Goal: Task Accomplishment & Management: Manage account settings

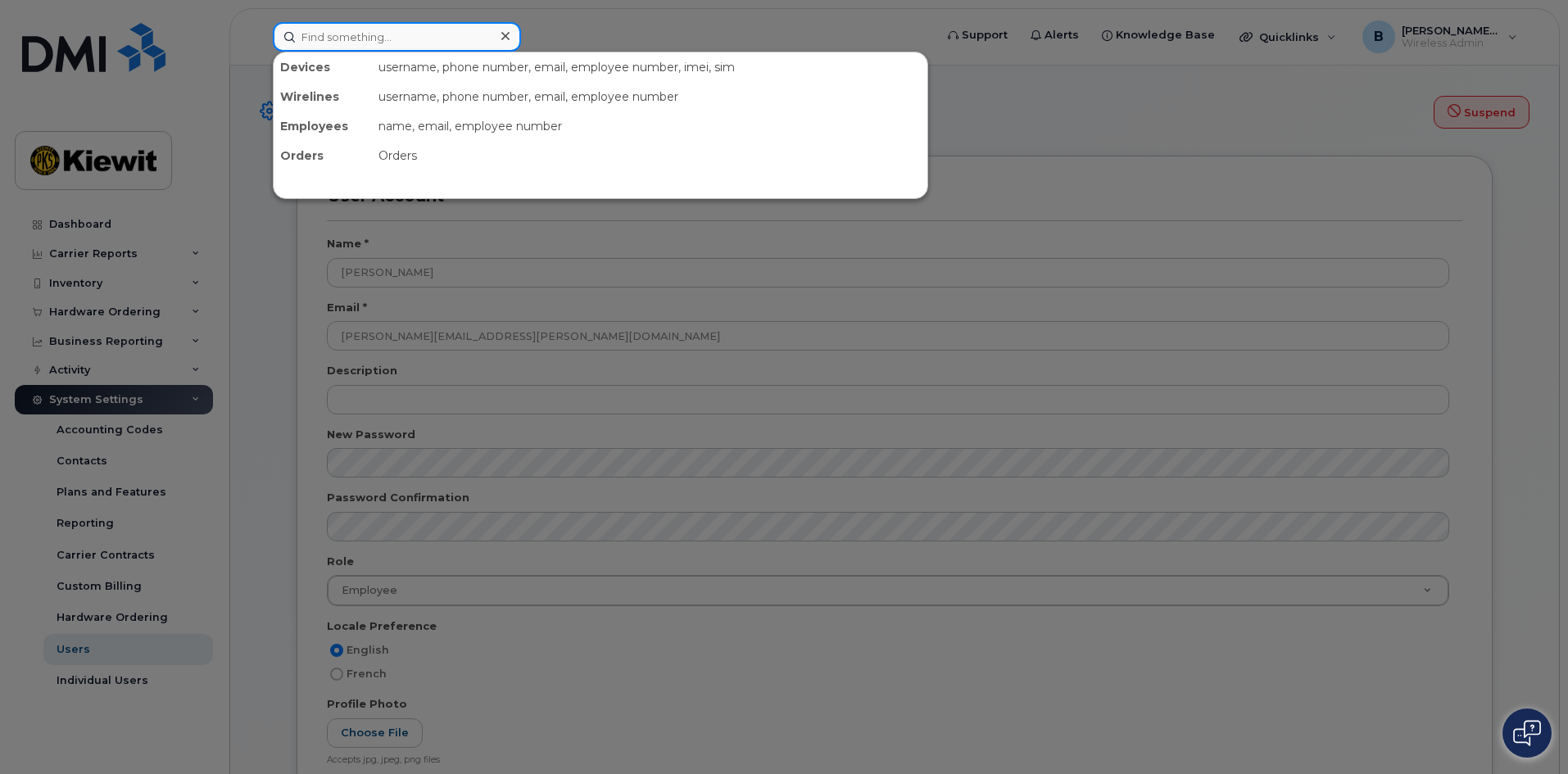
click at [402, 43] on input at bounding box center [397, 36] width 248 height 29
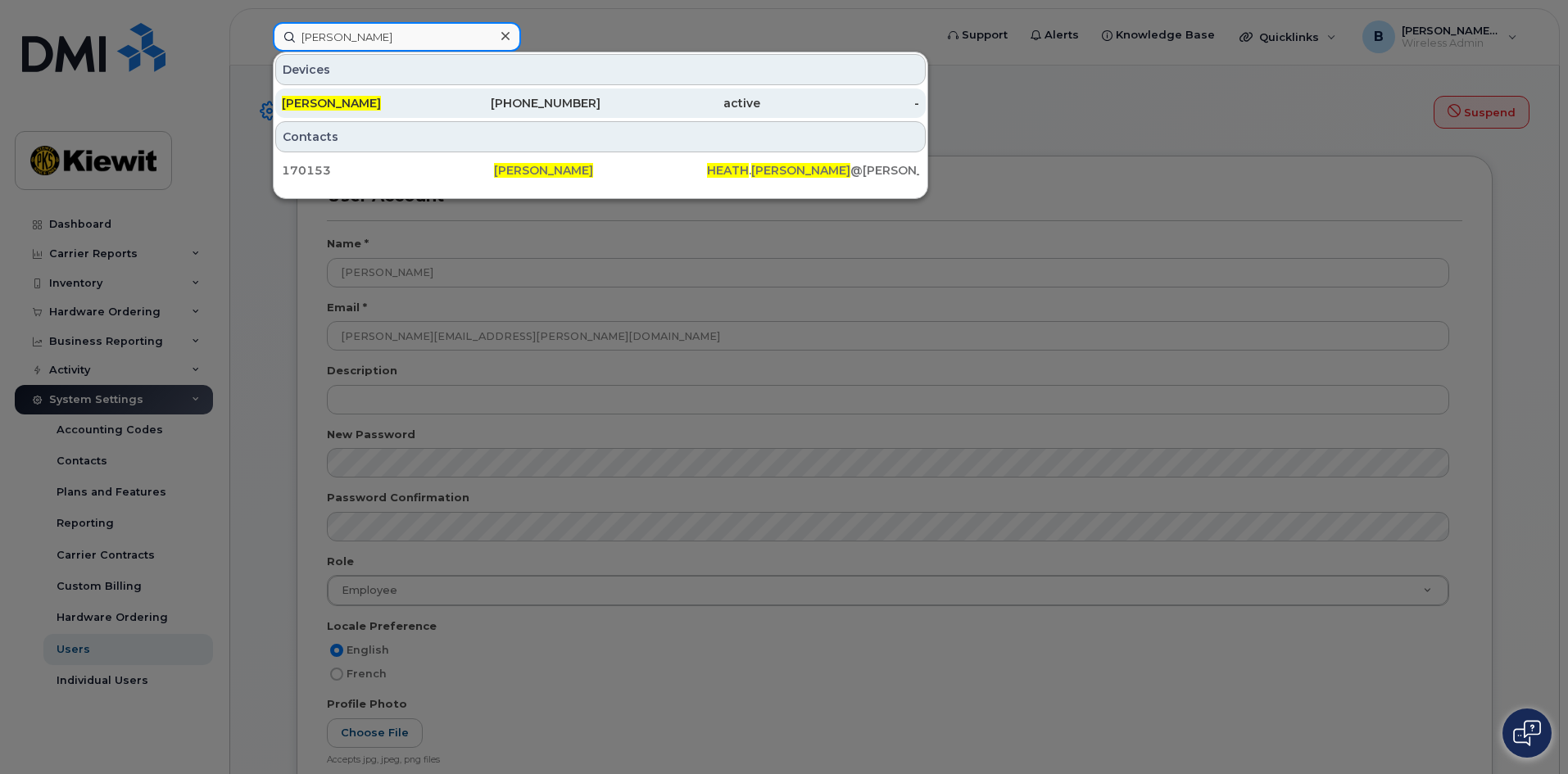
type input "heath hislop"
click at [332, 106] on span "[PERSON_NAME]" at bounding box center [331, 104] width 99 height 15
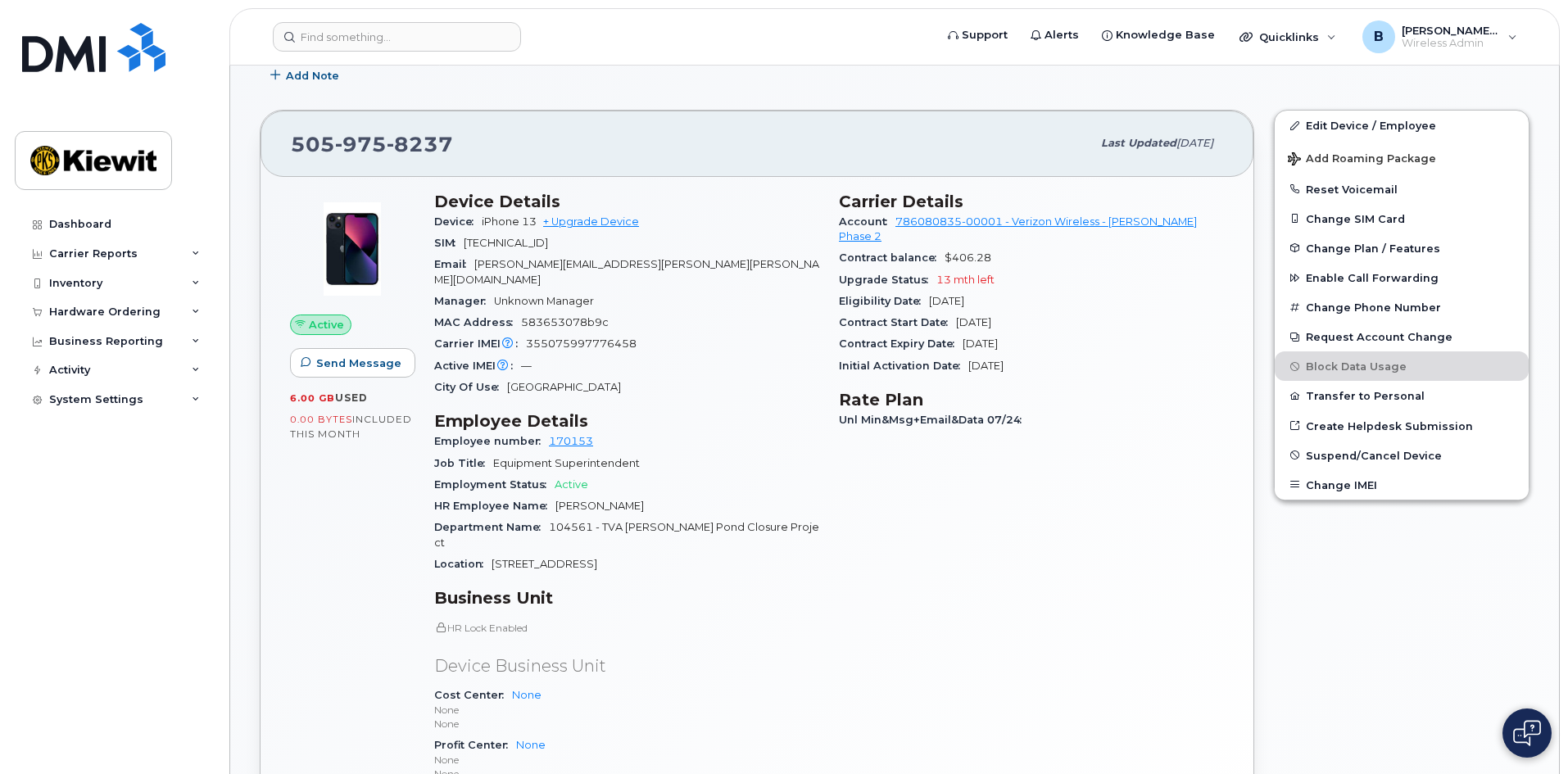
scroll to position [164, 0]
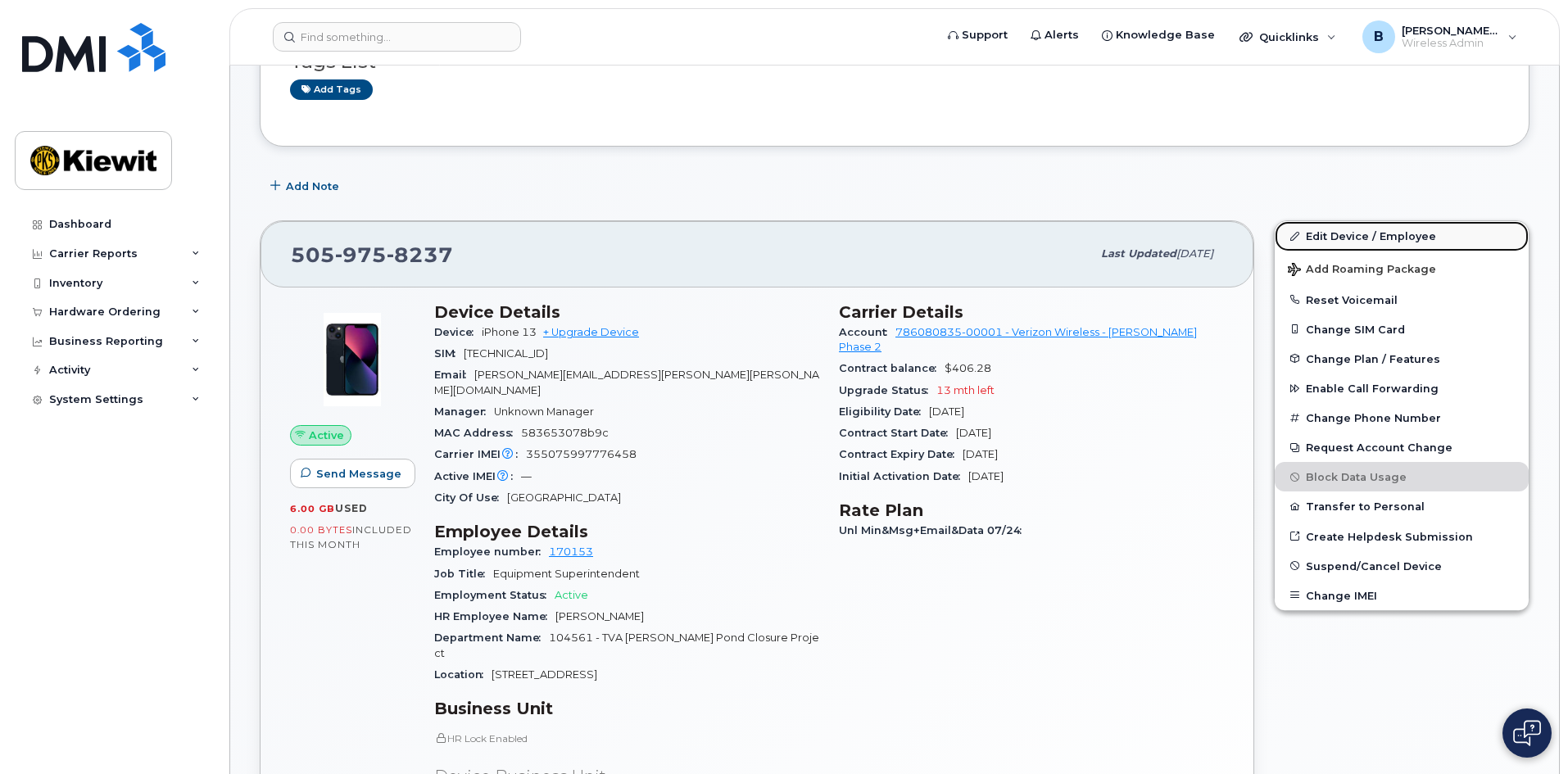
click at [1362, 235] on link "Edit Device / Employee" at bounding box center [1401, 235] width 254 height 29
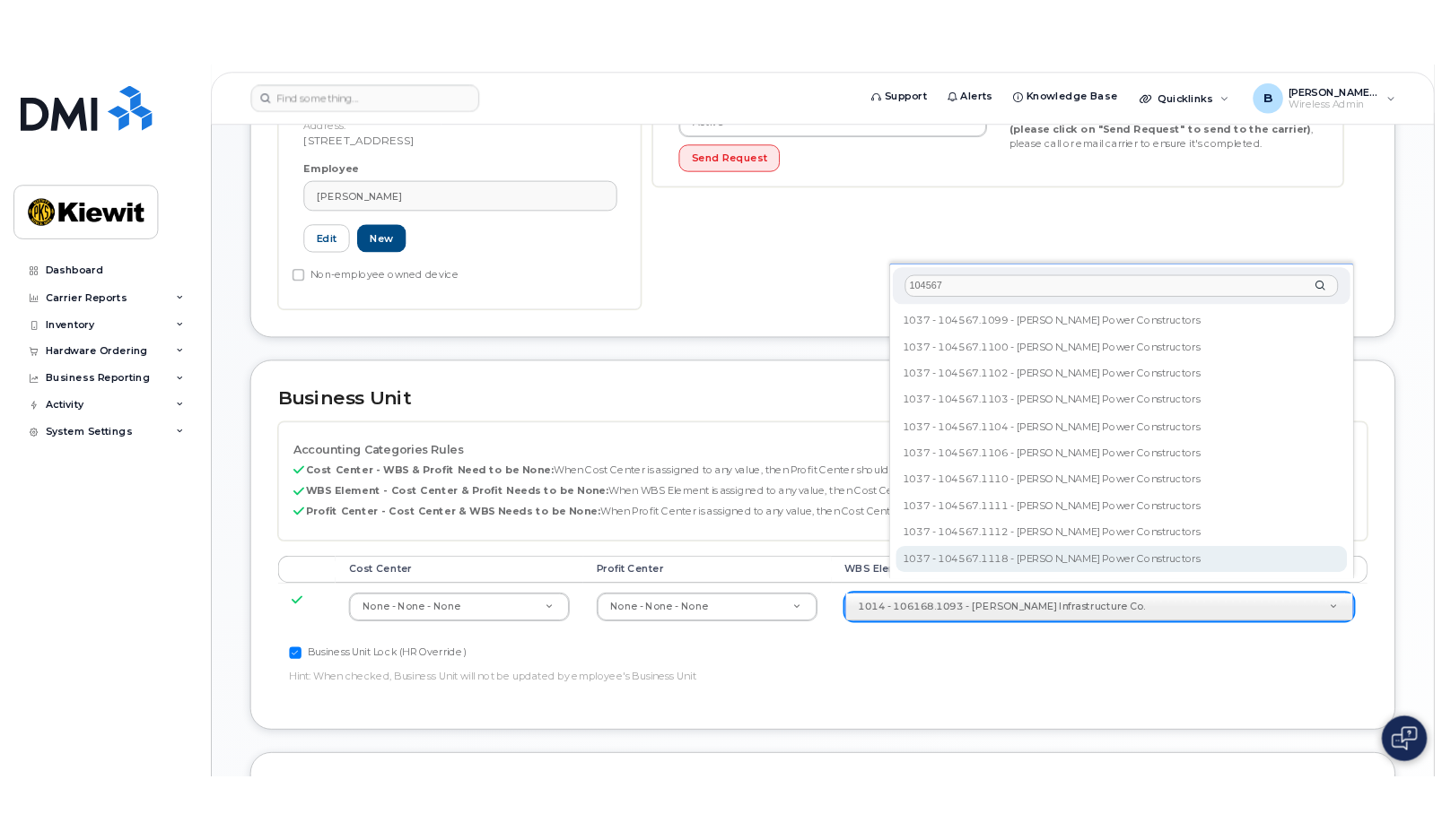
scroll to position [538, 0]
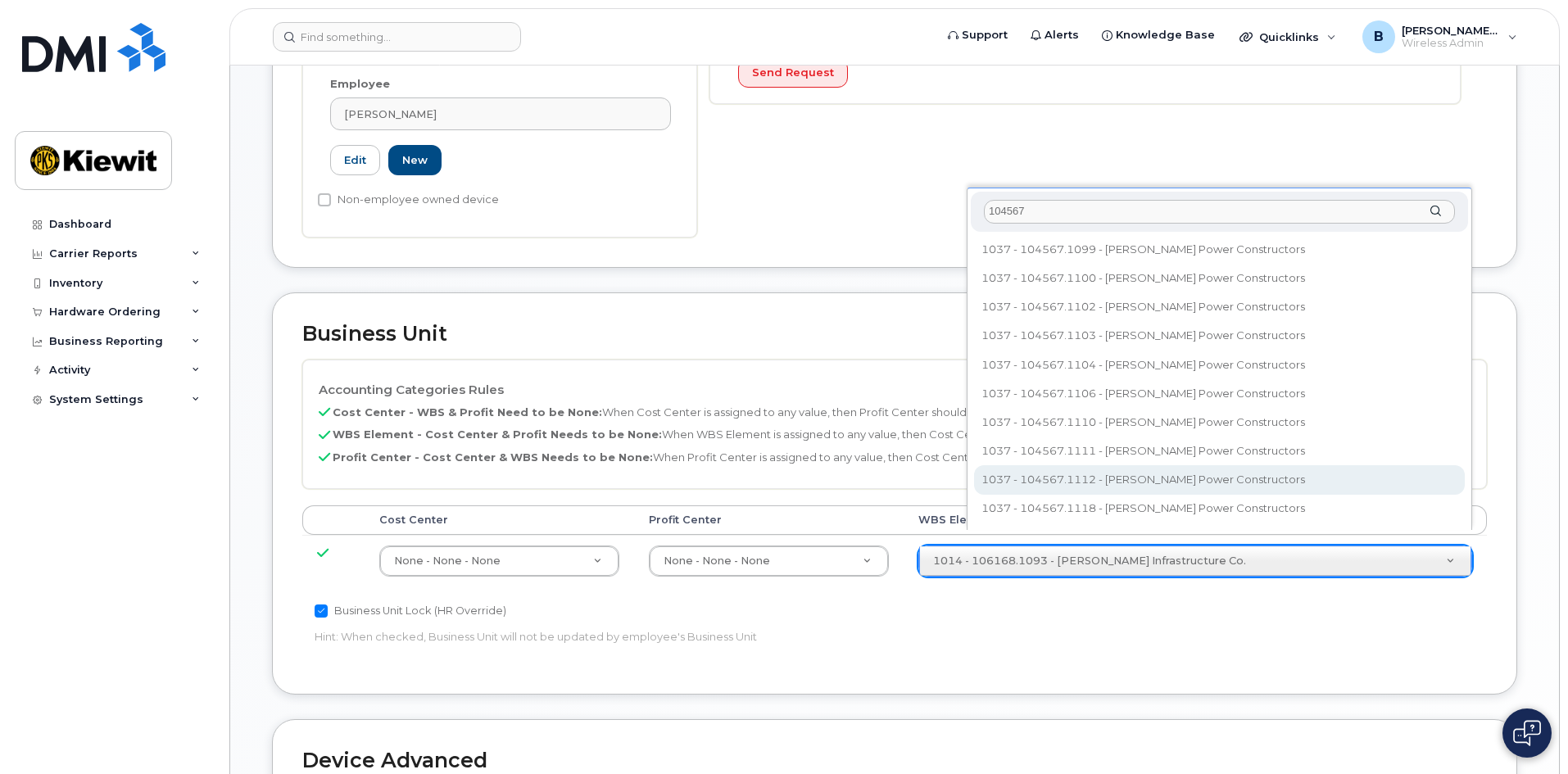
type input "104567"
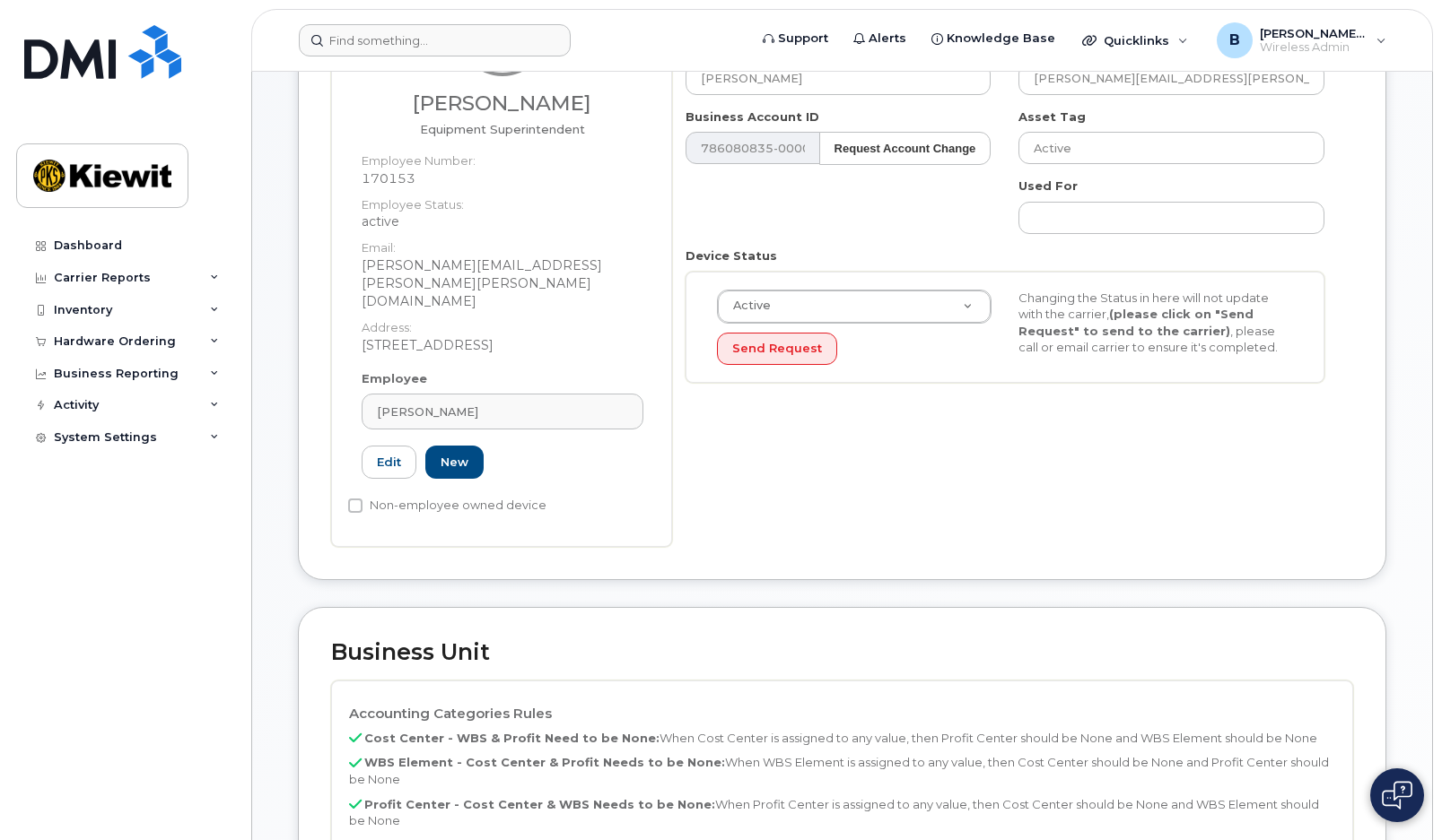
scroll to position [732, 0]
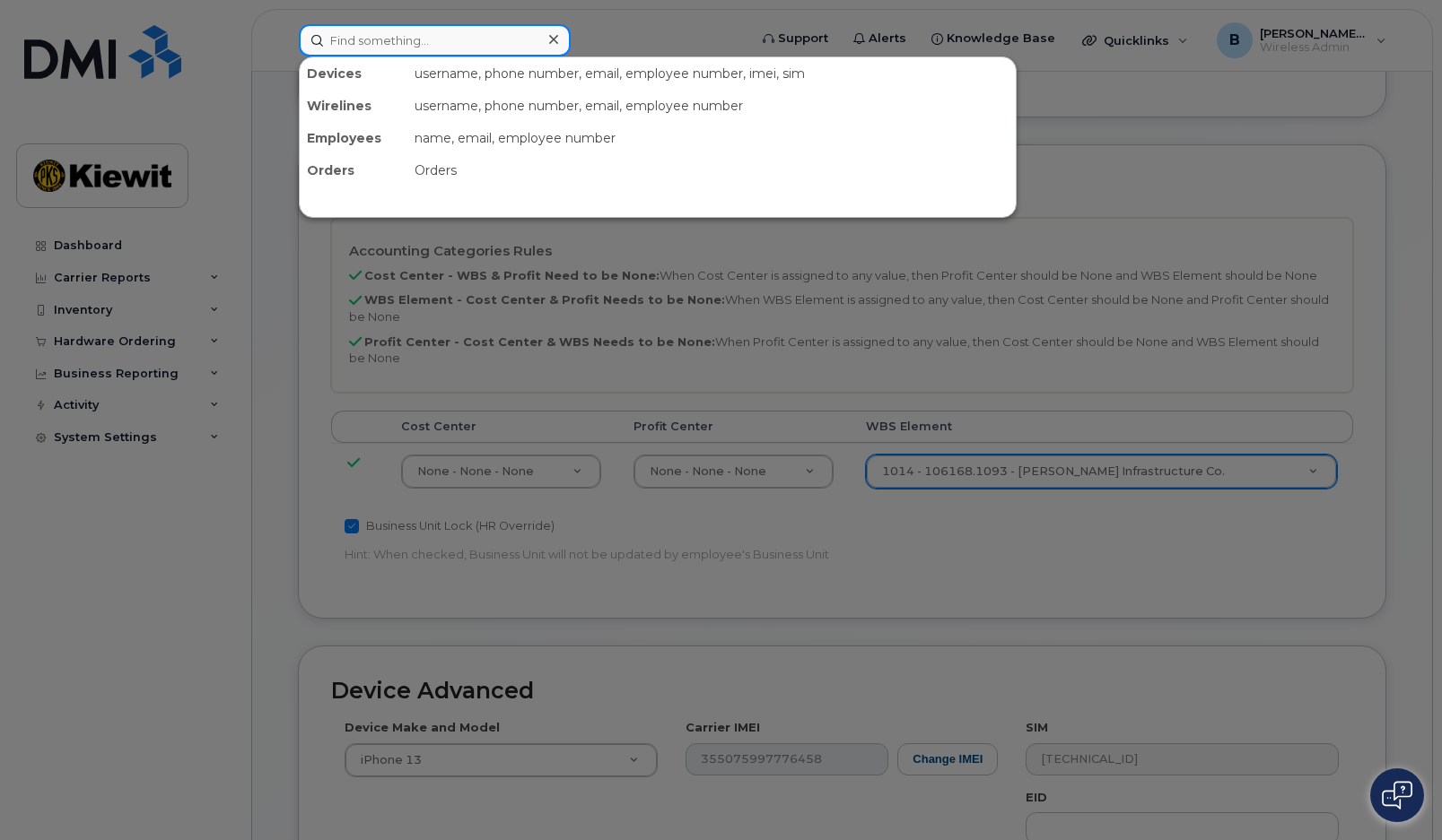
click at [414, 47] on input at bounding box center [434, 39] width 272 height 32
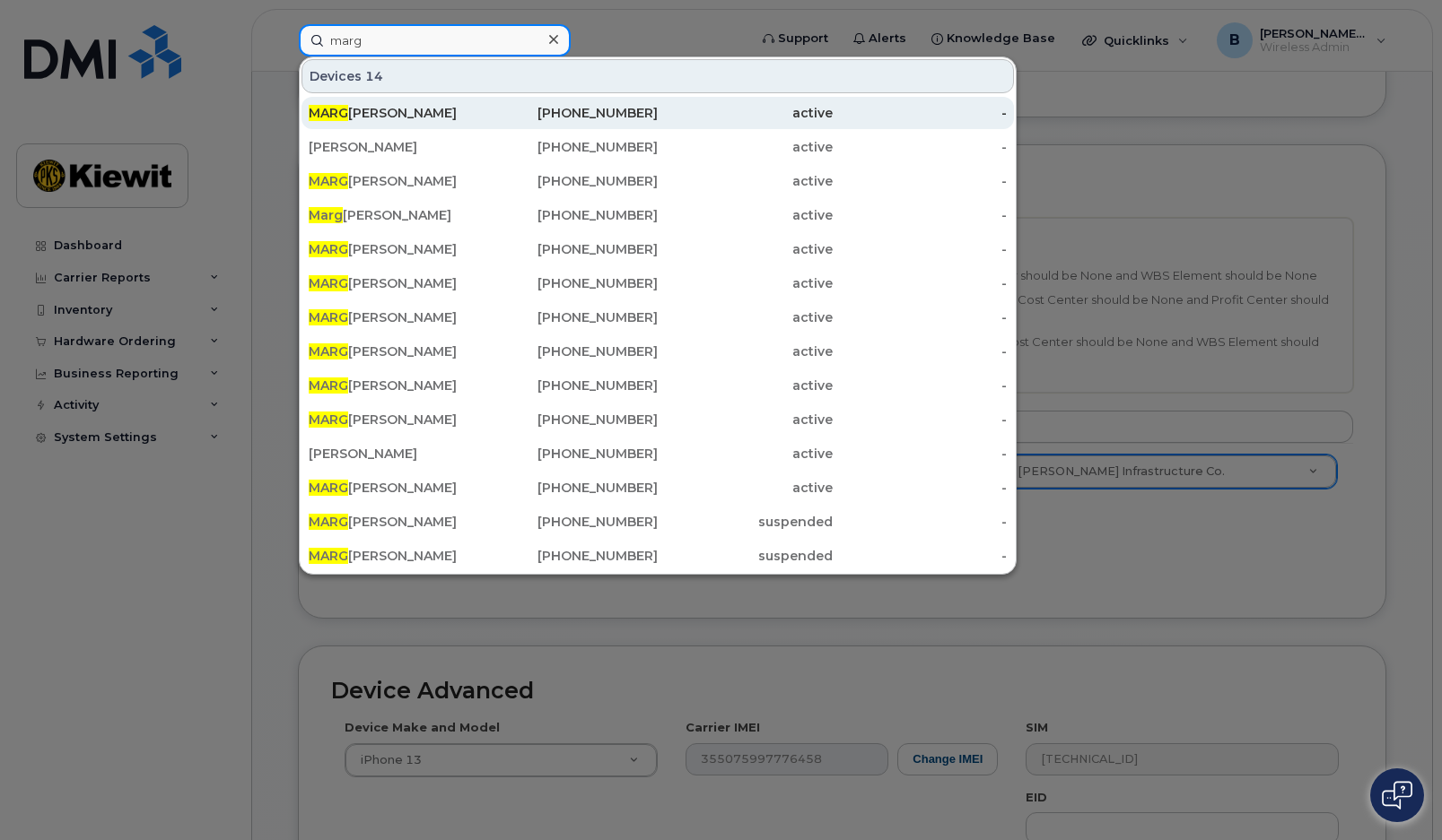
type input "marg"
click at [406, 114] on div "MARG UERITA HAAG" at bounding box center [395, 113] width 175 height 18
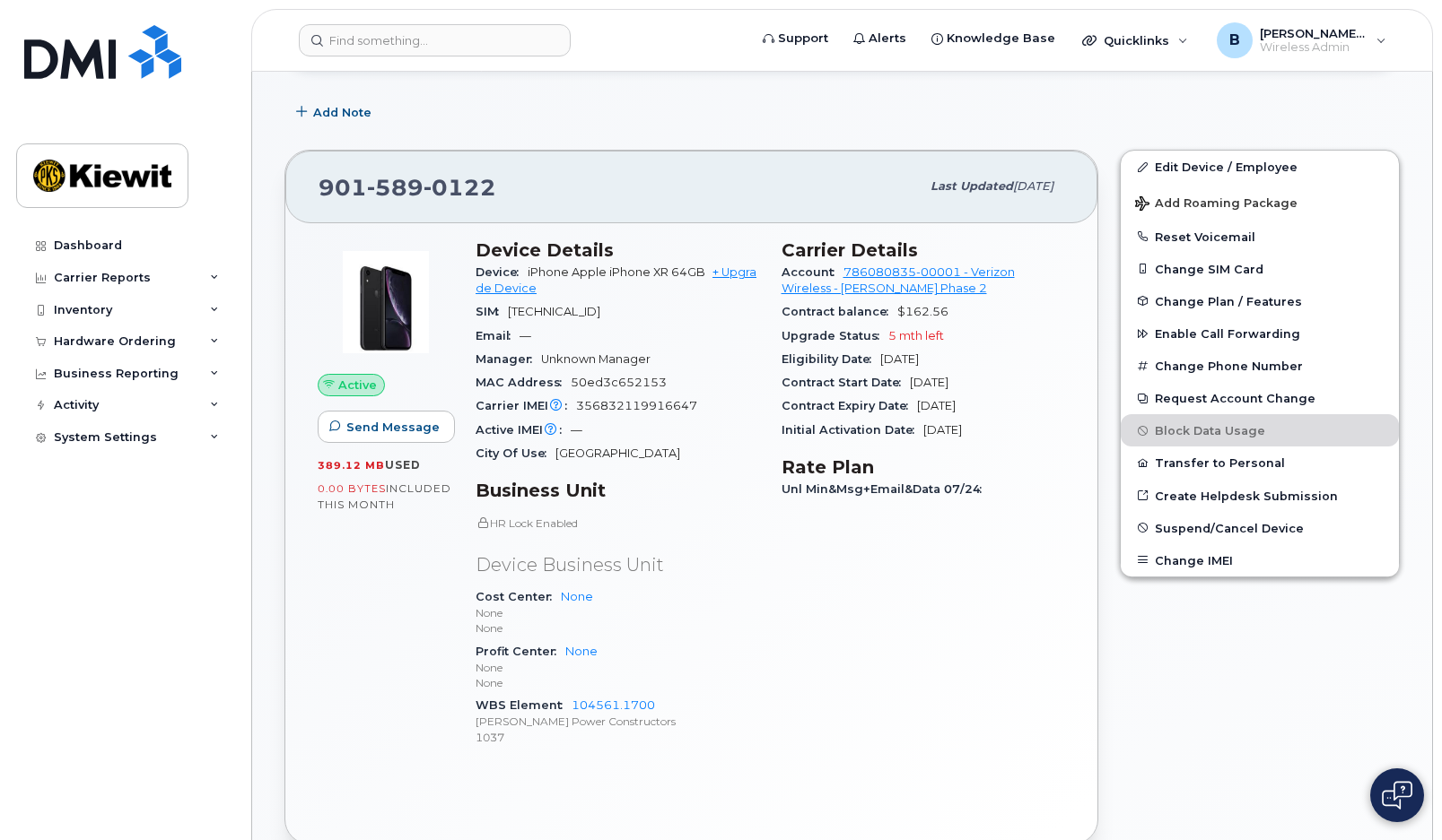
scroll to position [269, 0]
click at [1194, 169] on link "Edit Device / Employee" at bounding box center [1259, 168] width 278 height 32
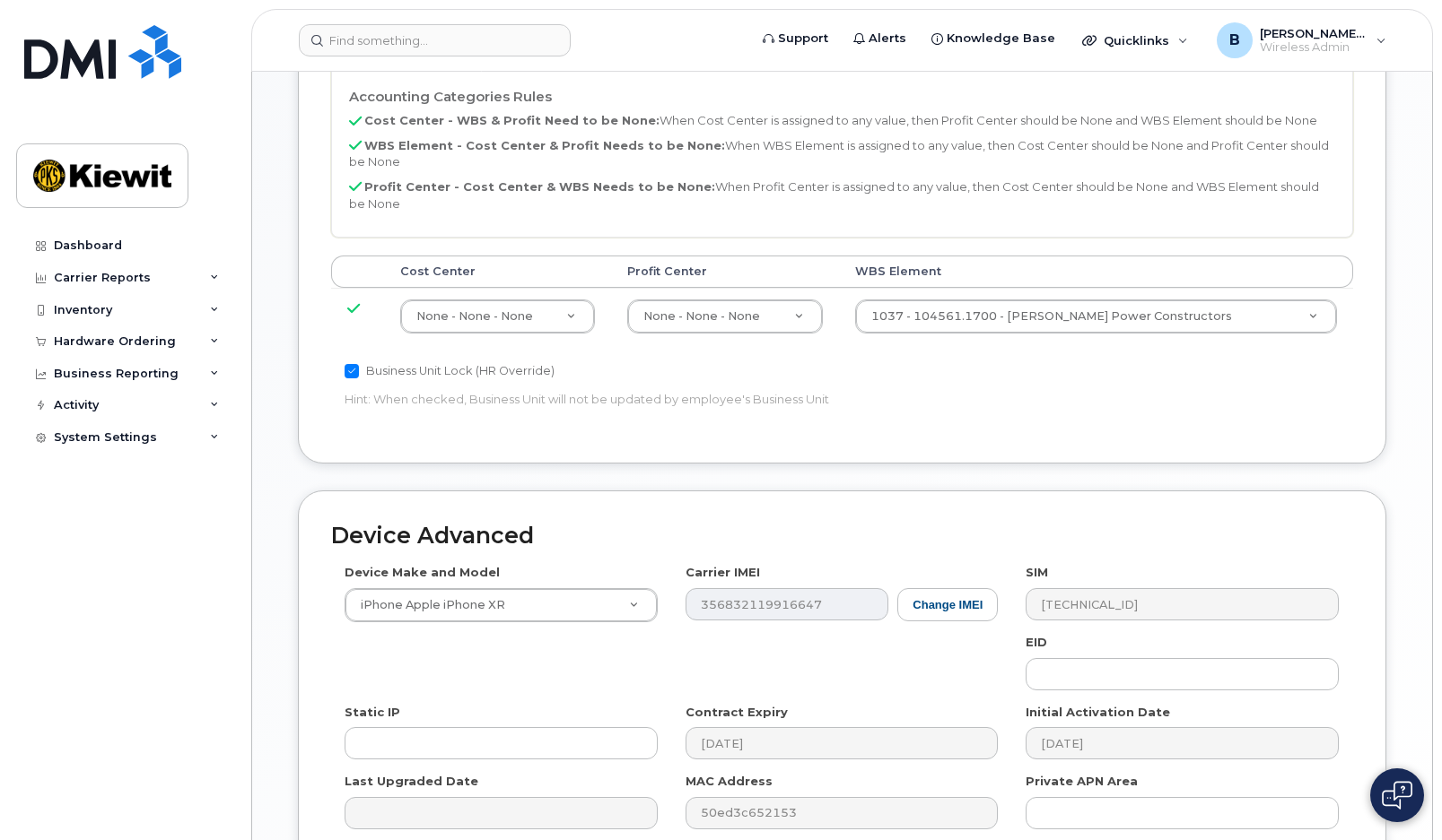
scroll to position [807, 0]
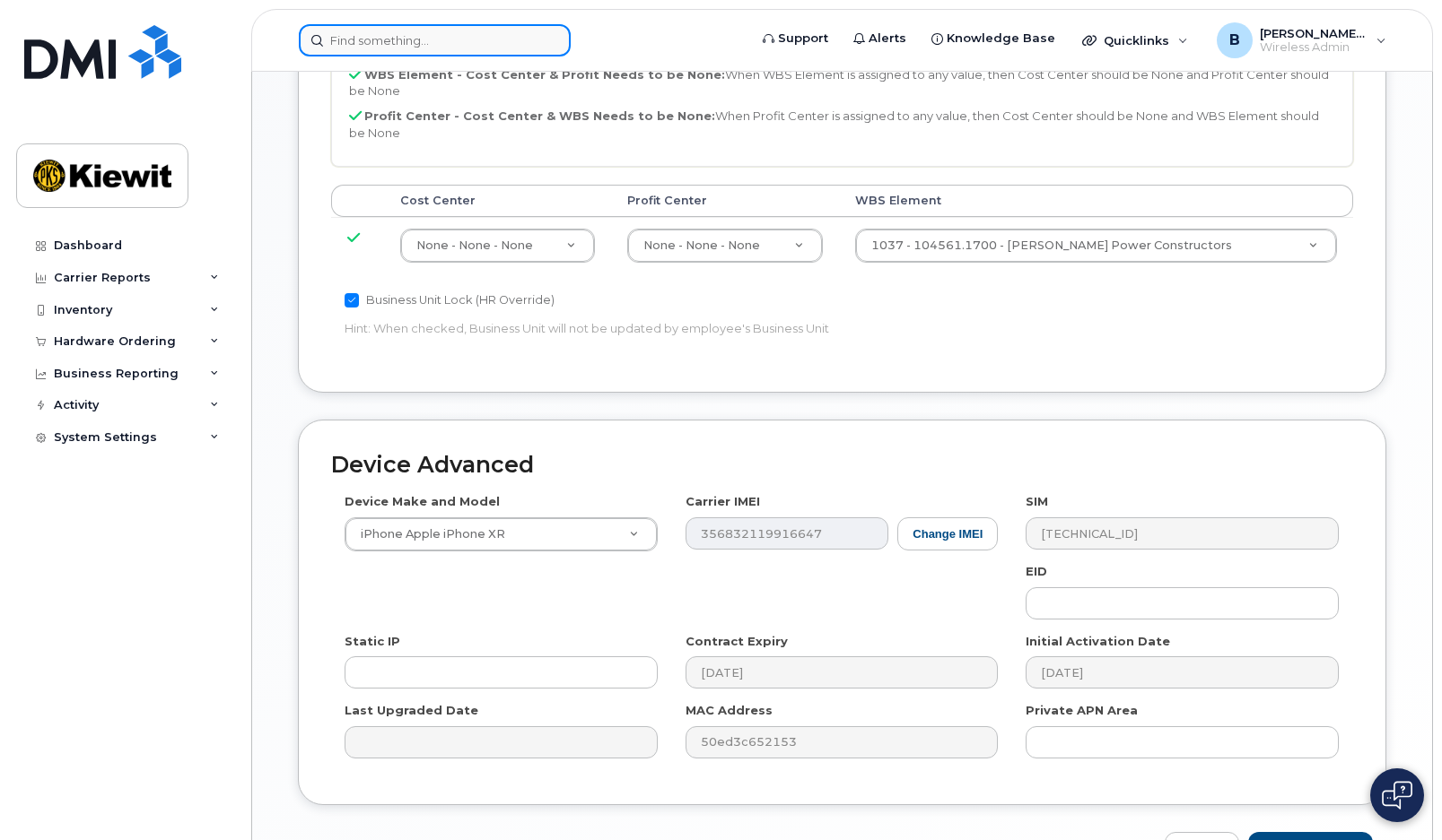
click at [388, 55] on input at bounding box center [434, 39] width 272 height 32
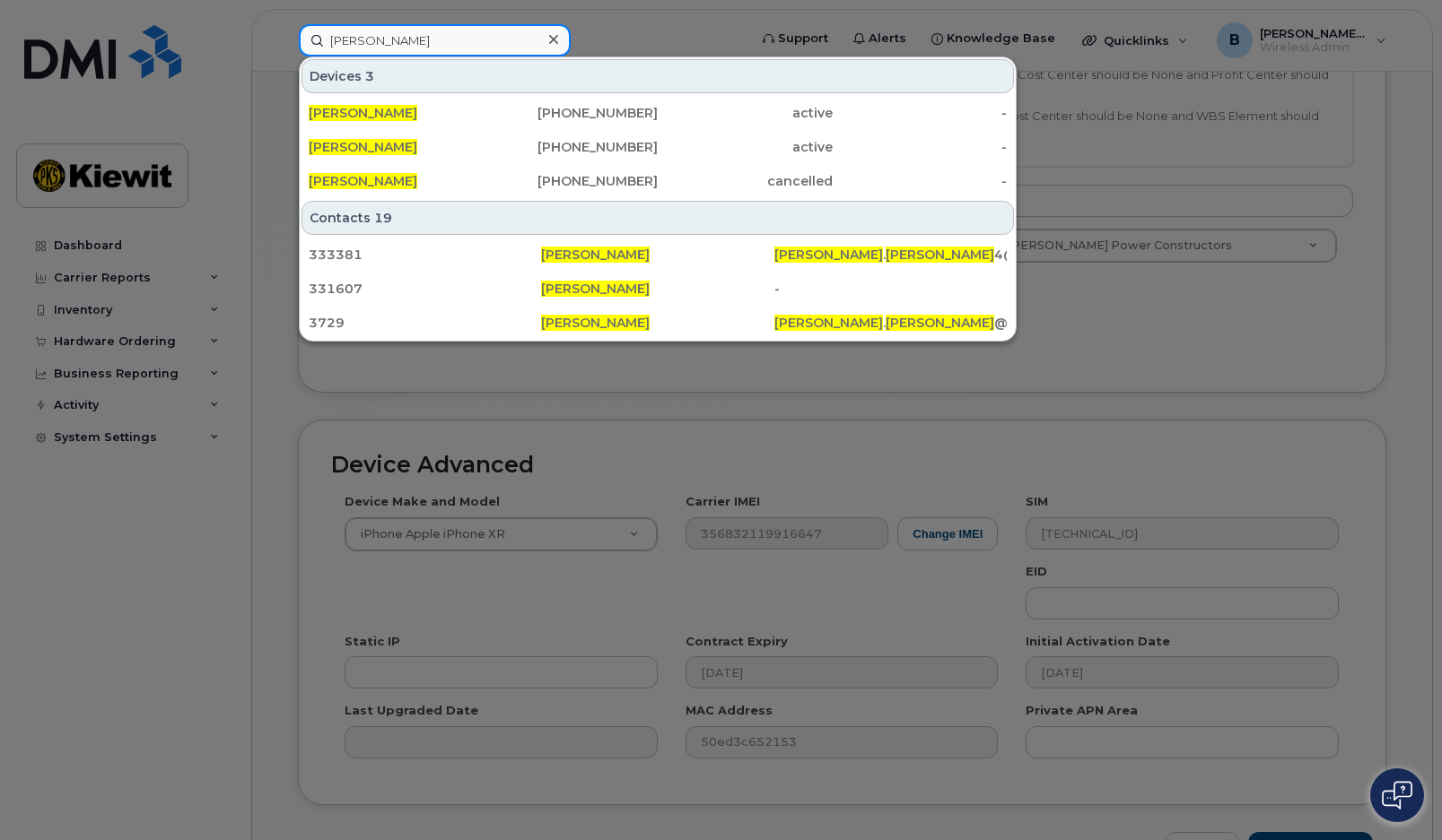
type input "james johnson"
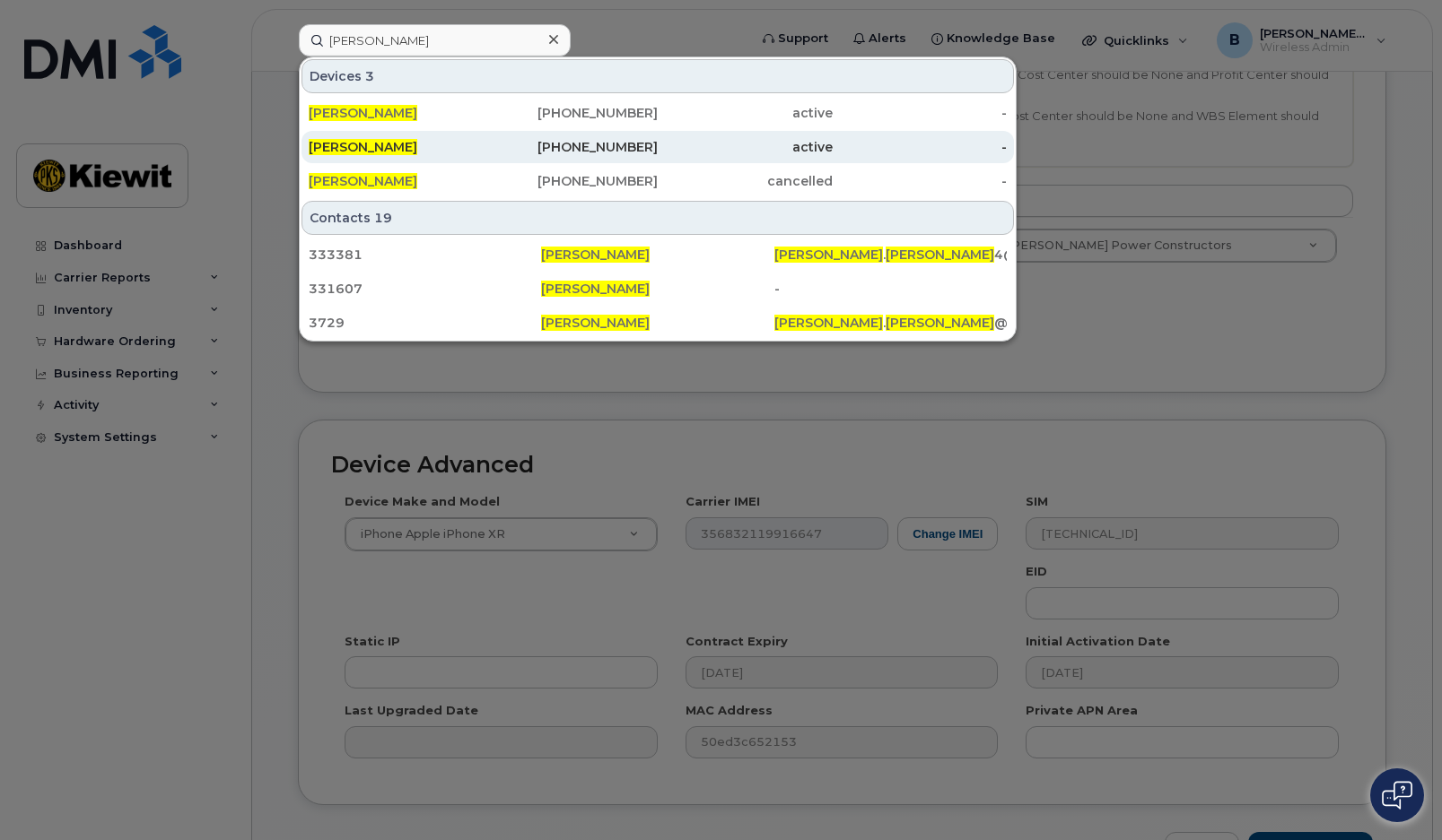
click at [355, 145] on span "JAMES JOHNSON" at bounding box center [362, 147] width 109 height 16
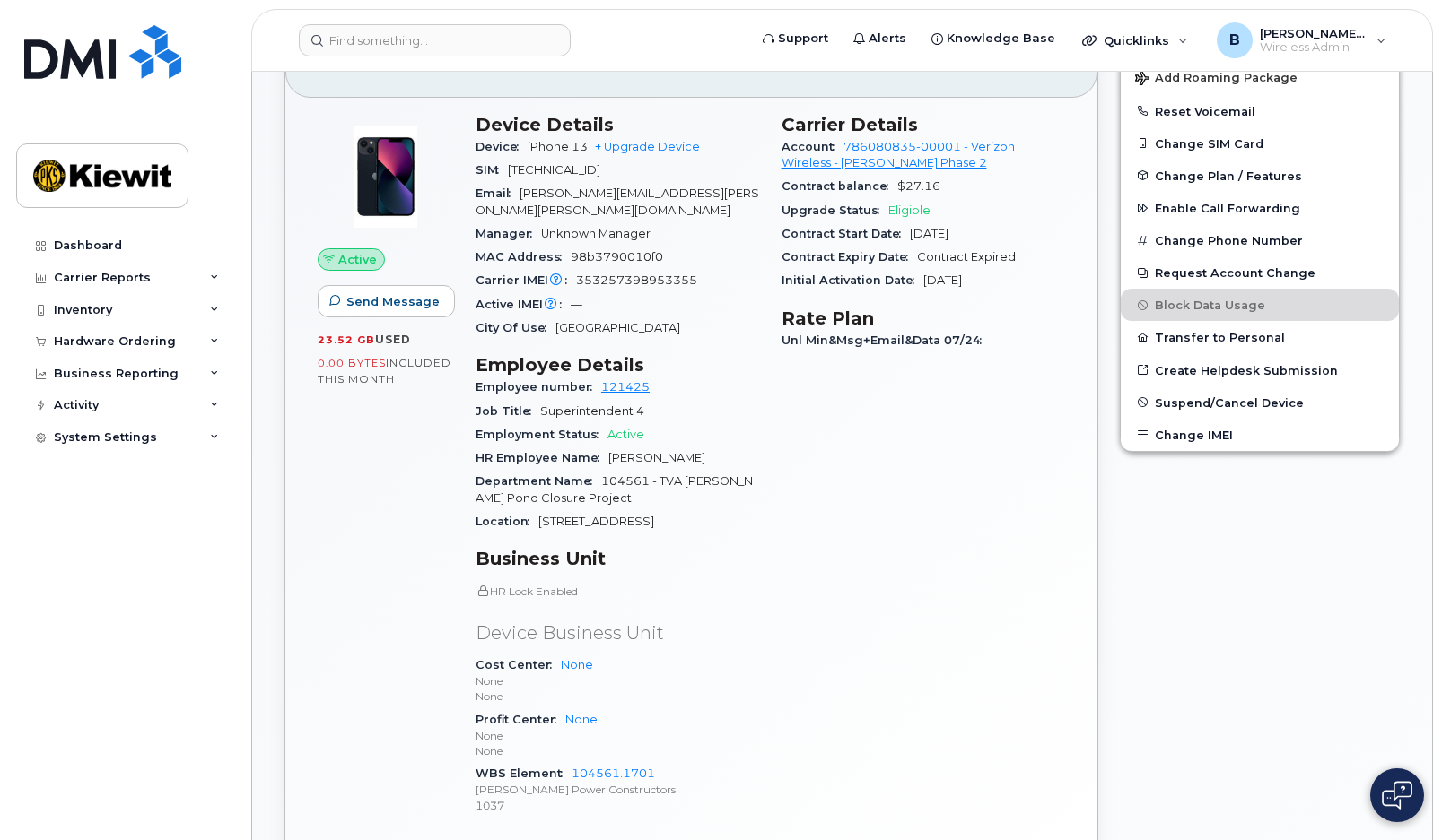
scroll to position [358, 0]
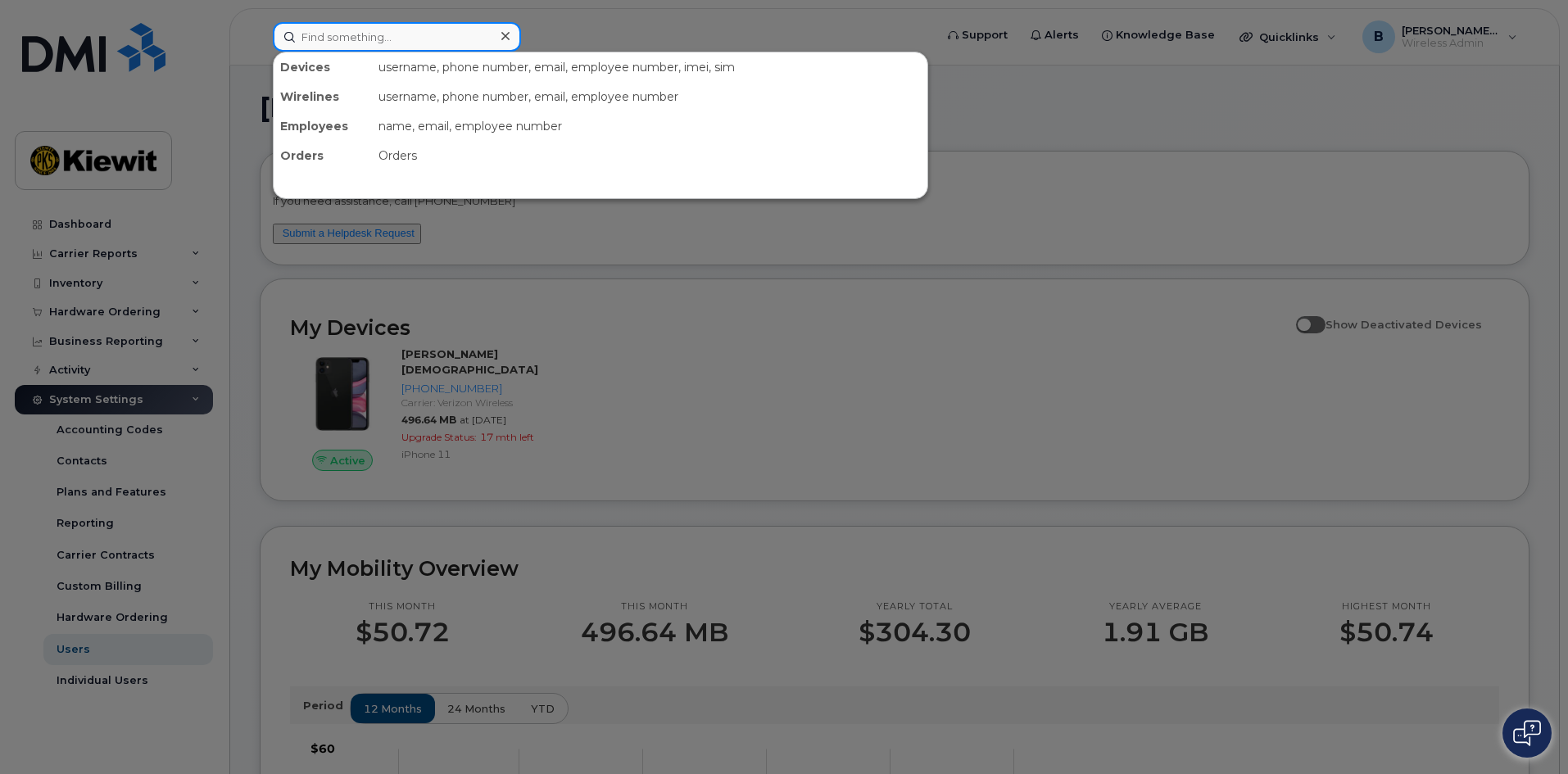
click at [330, 38] on input at bounding box center [397, 36] width 248 height 29
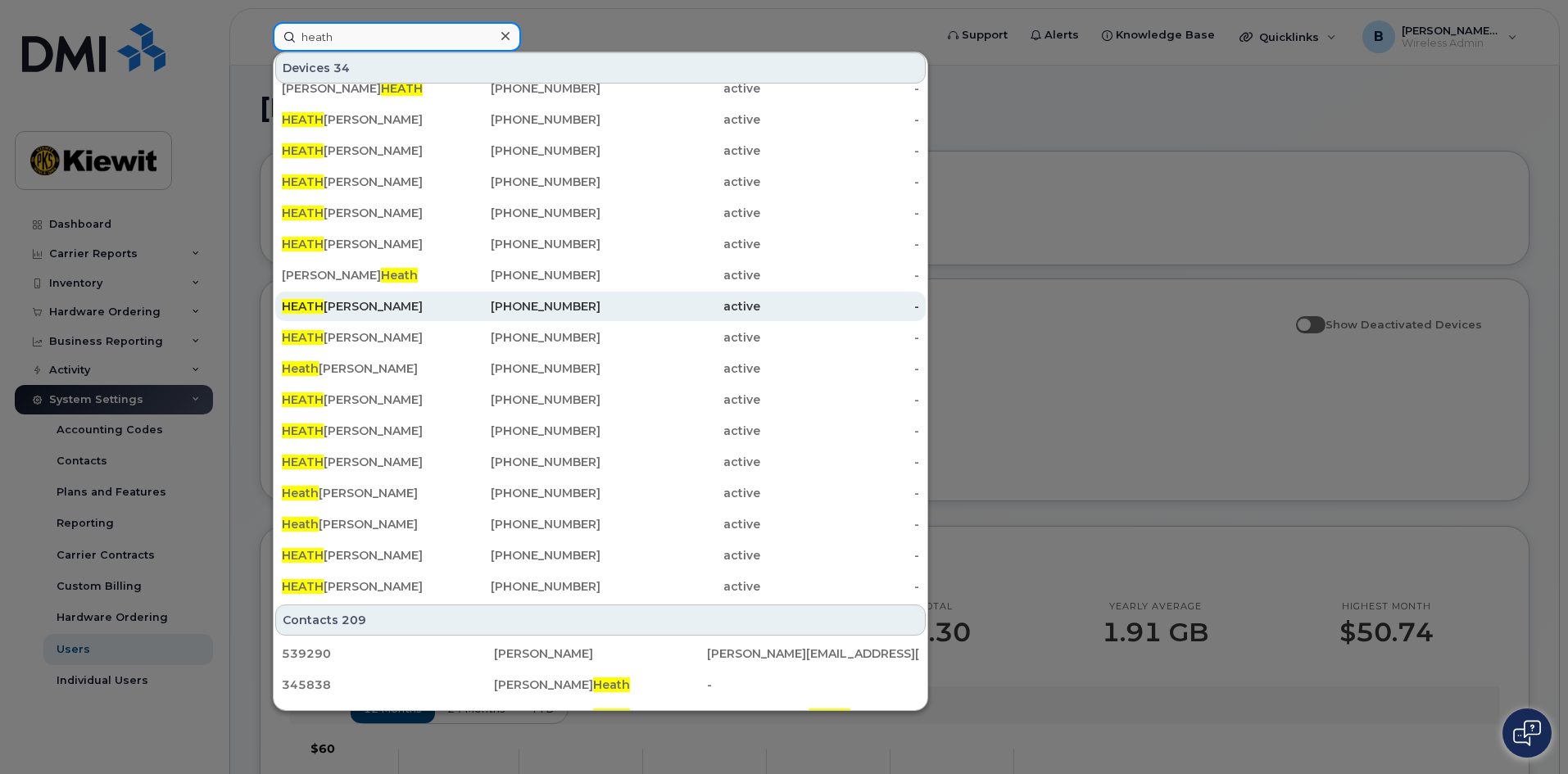
scroll to position [130, 0]
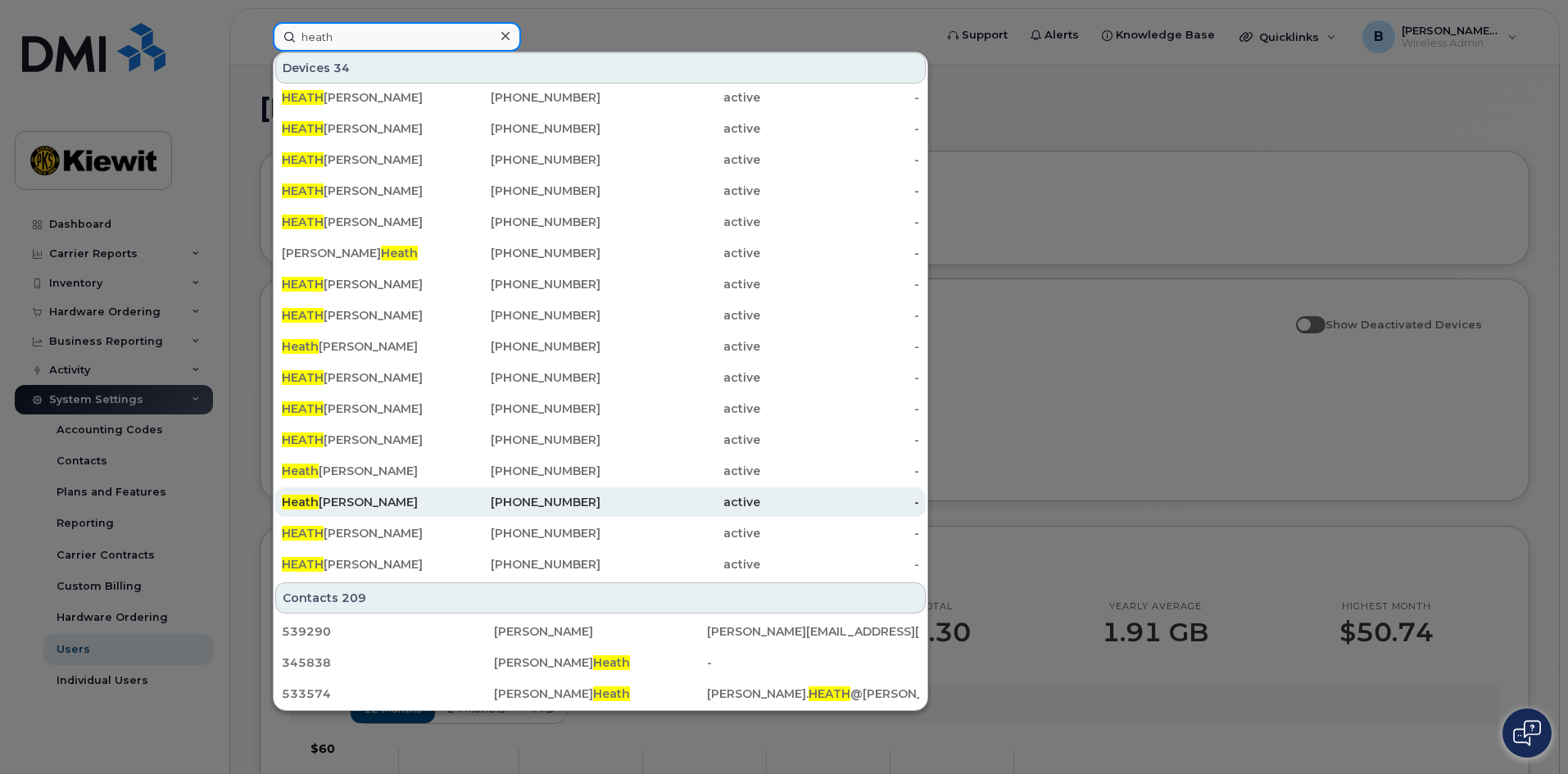
type input "heath"
click at [357, 503] on div "Heath Hislop" at bounding box center [361, 503] width 159 height 17
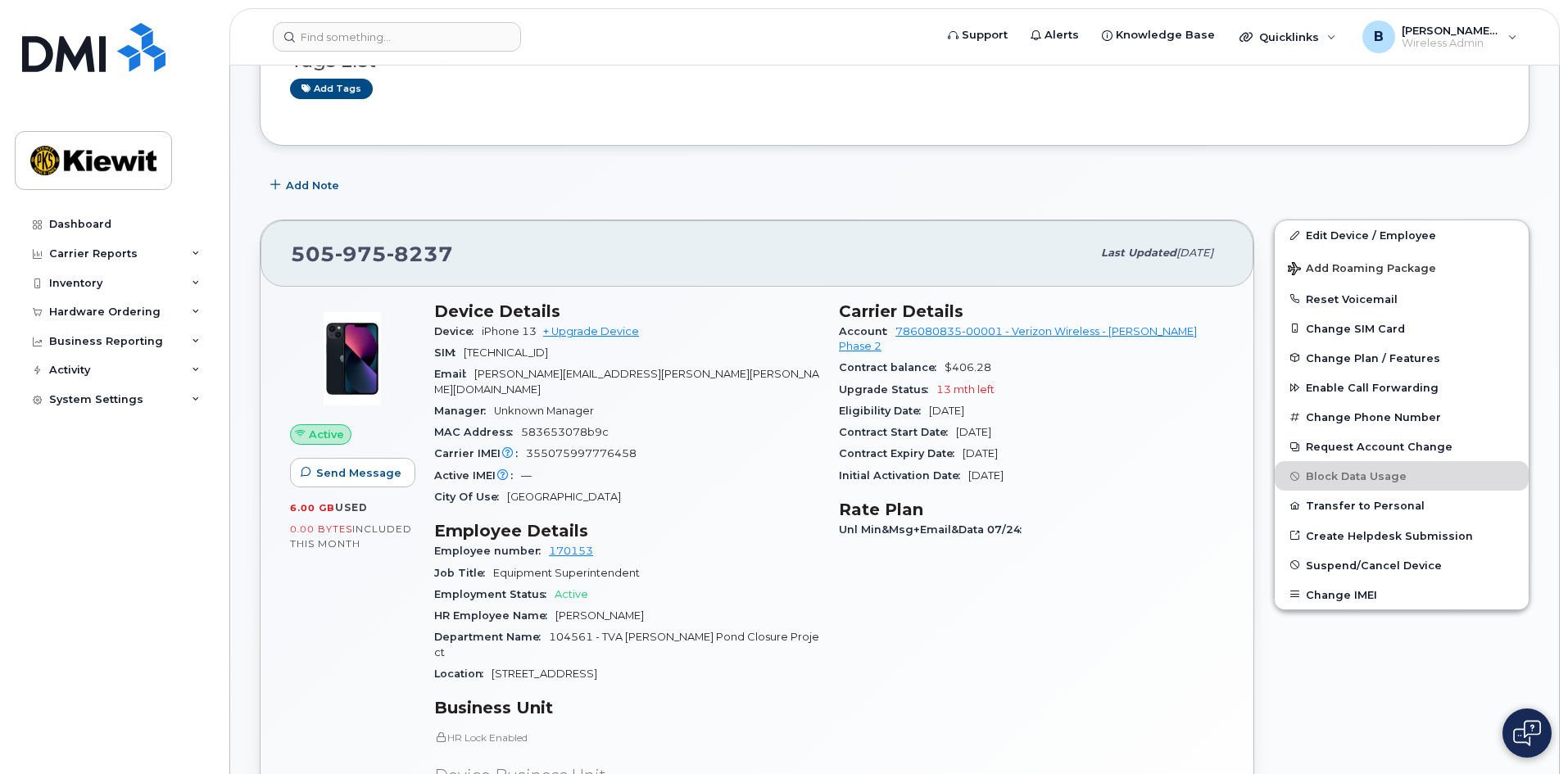
scroll to position [164, 0]
click at [1341, 233] on link "Edit Device / Employee" at bounding box center [1401, 235] width 254 height 29
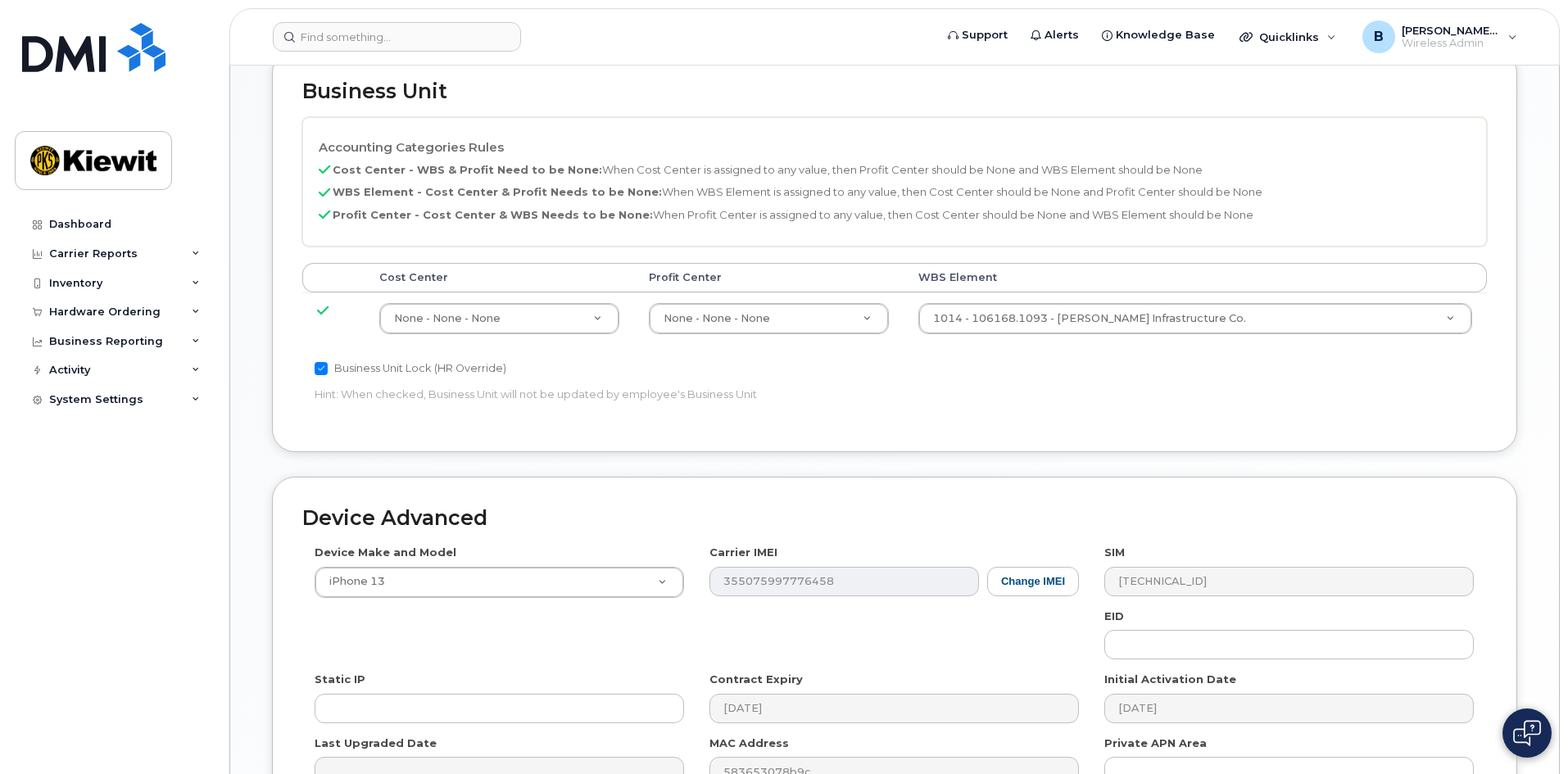
scroll to position [737, 0]
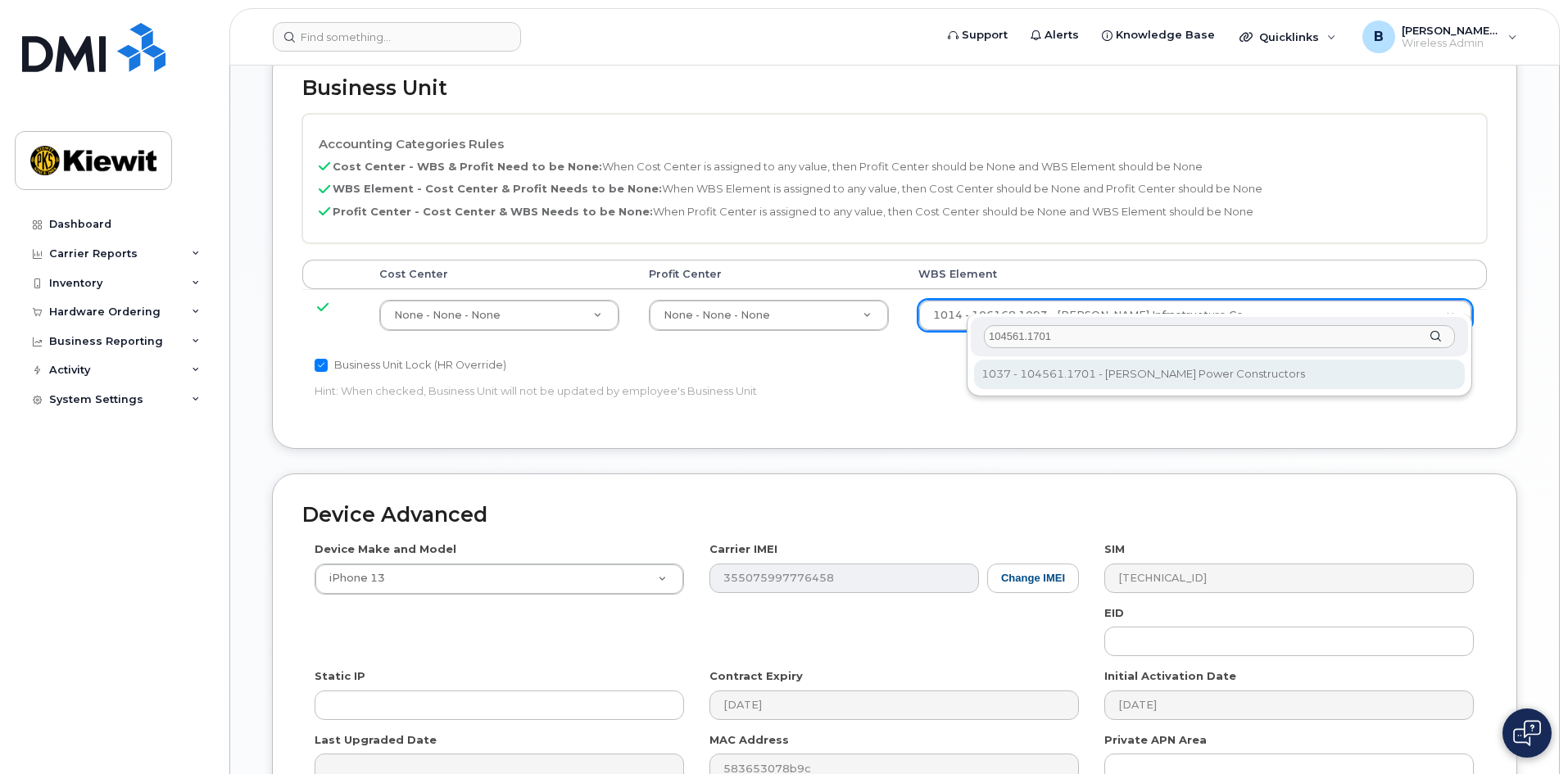
type input "104561.1701"
type input "29880315"
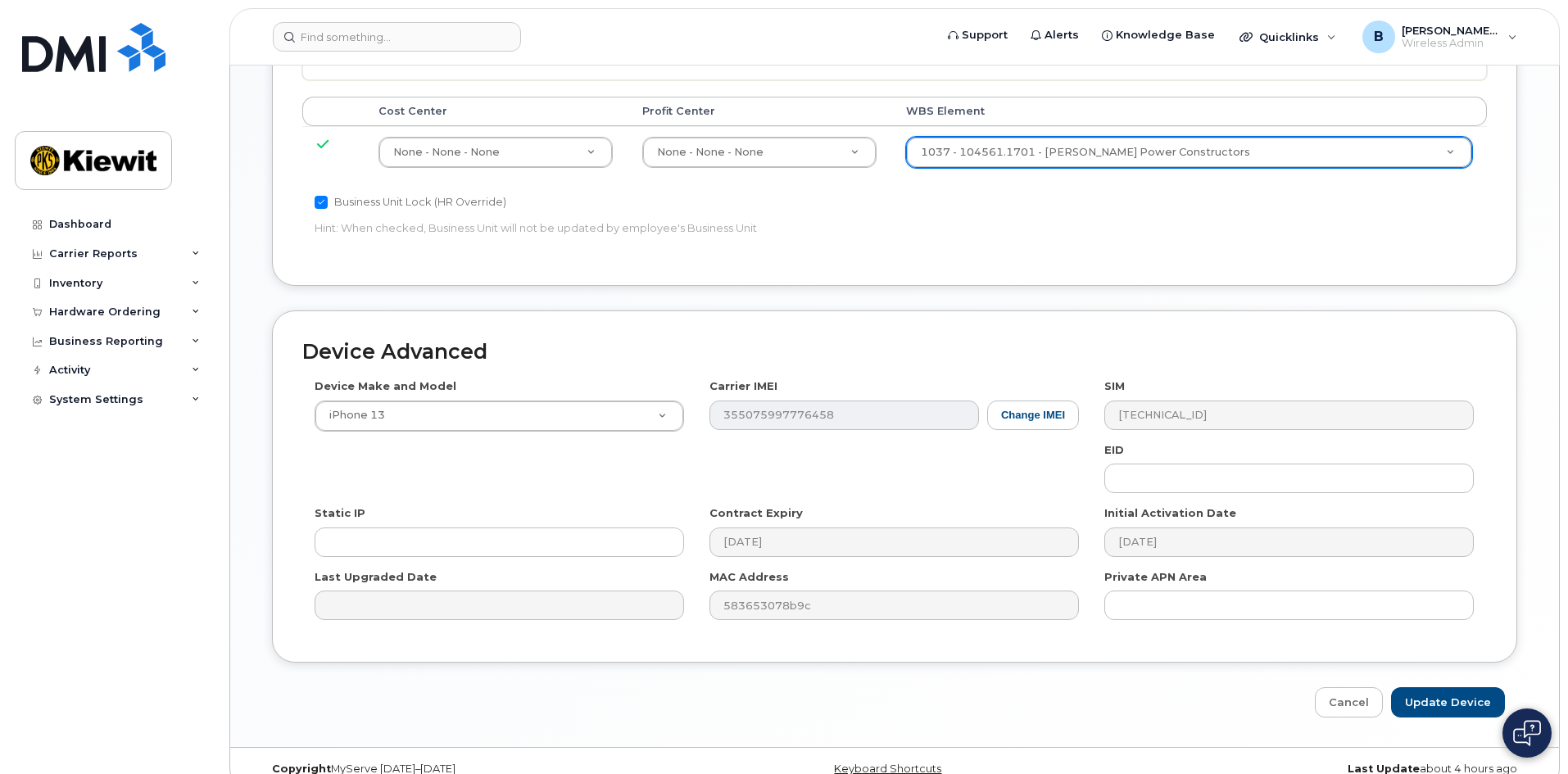
scroll to position [909, 0]
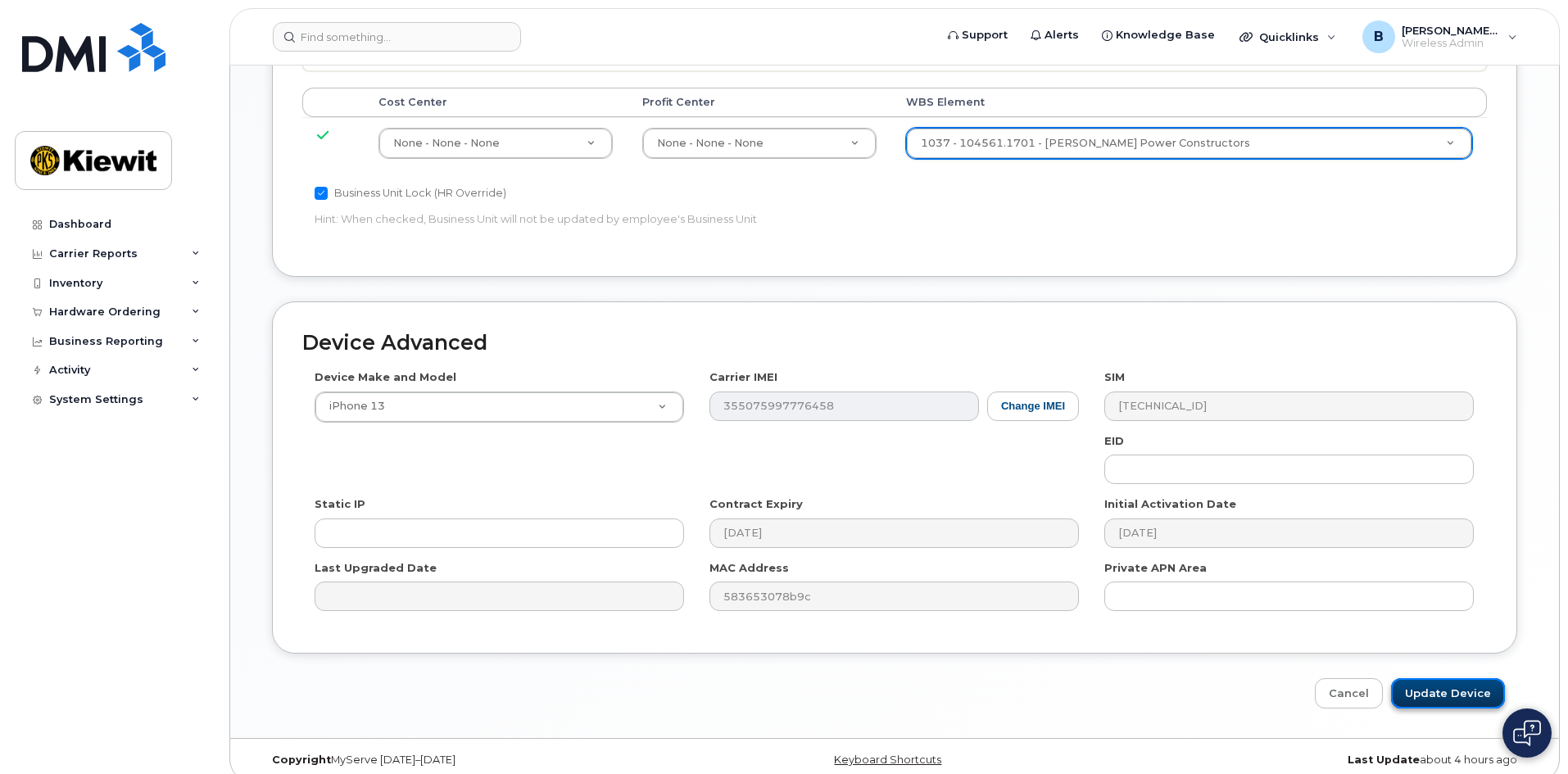
click at [1434, 678] on input "Update Device" at bounding box center [1448, 693] width 114 height 30
type input "Saving..."
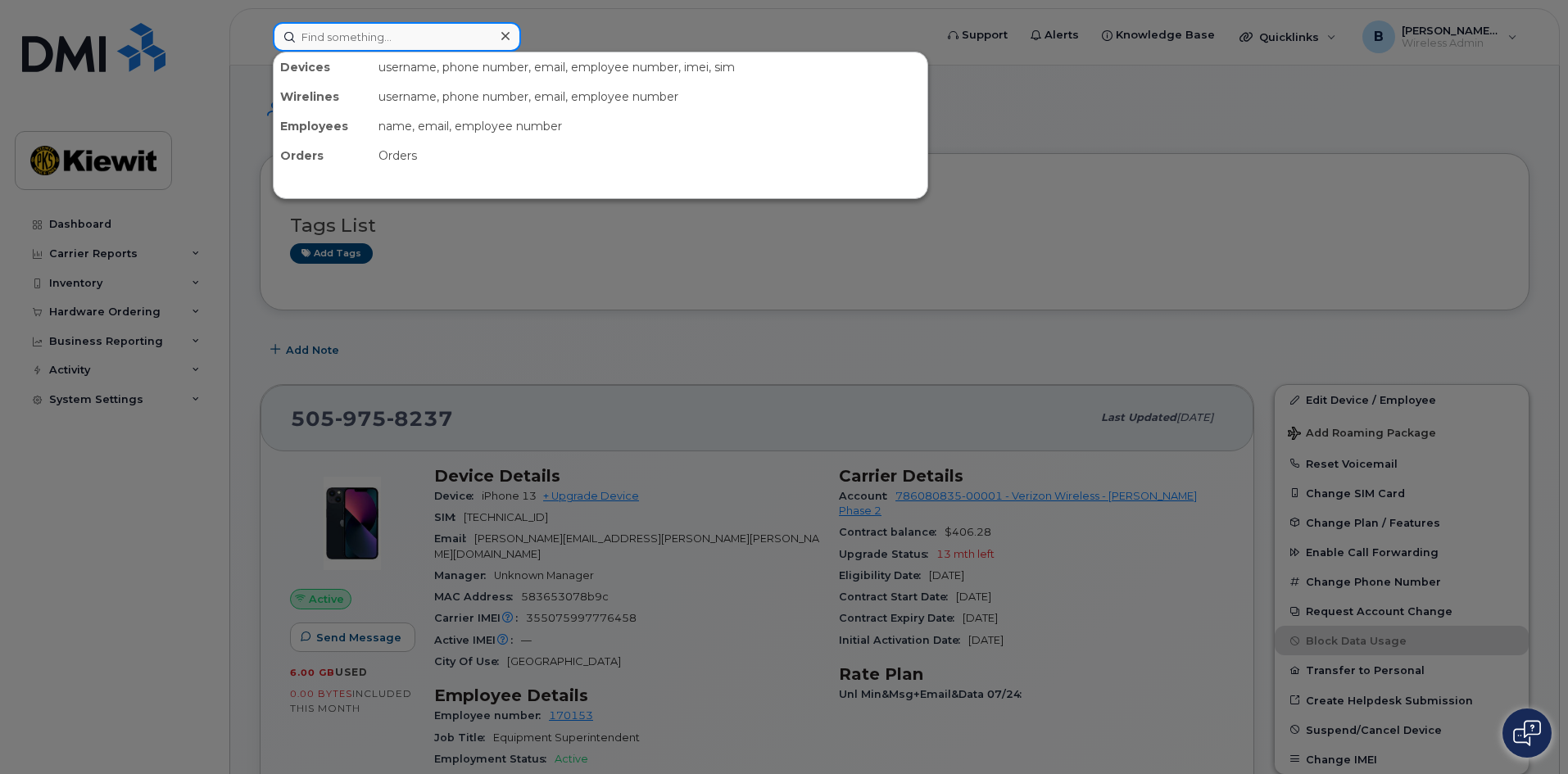
click at [357, 34] on input at bounding box center [397, 36] width 248 height 29
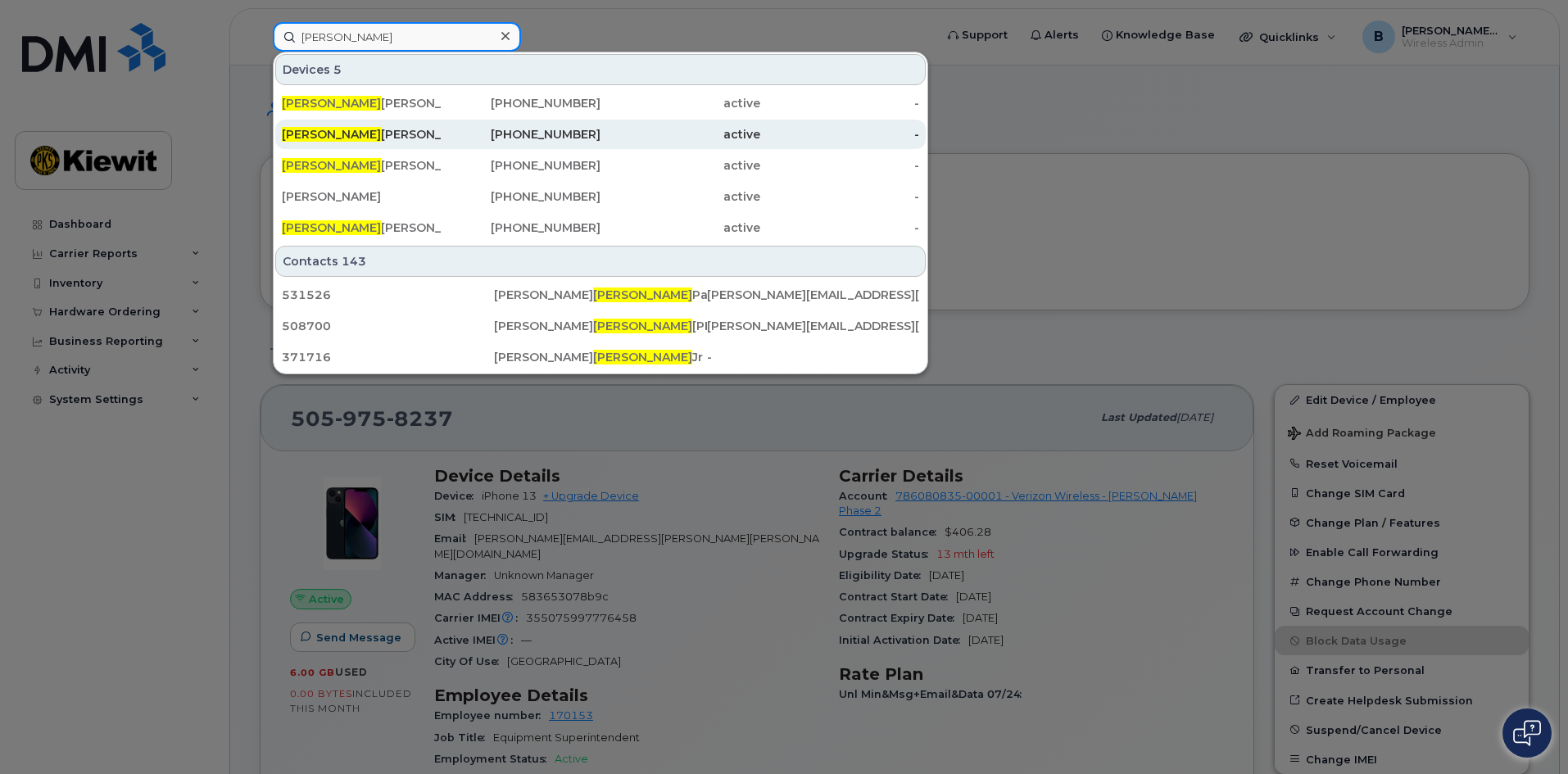
type input "rodrigo"
click at [378, 128] on div "RODRIGO MAURO" at bounding box center [361, 134] width 159 height 17
